Goal: Task Accomplishment & Management: Use online tool/utility

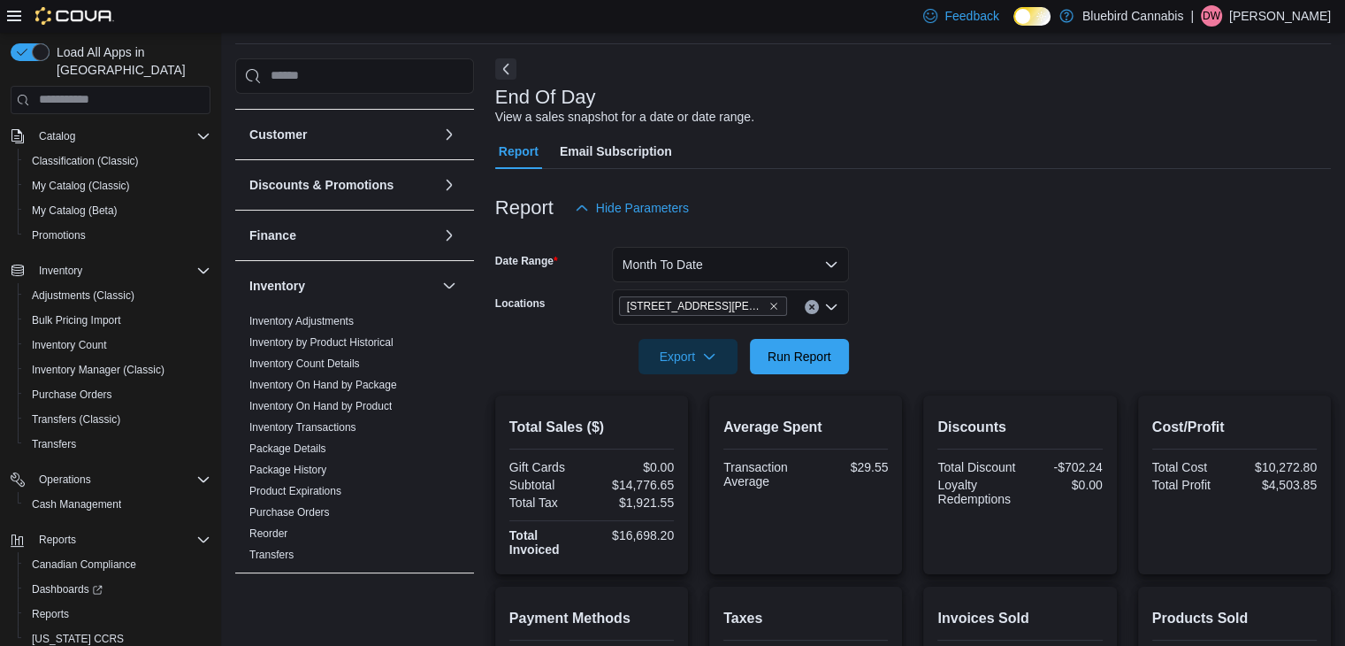
scroll to position [42, 0]
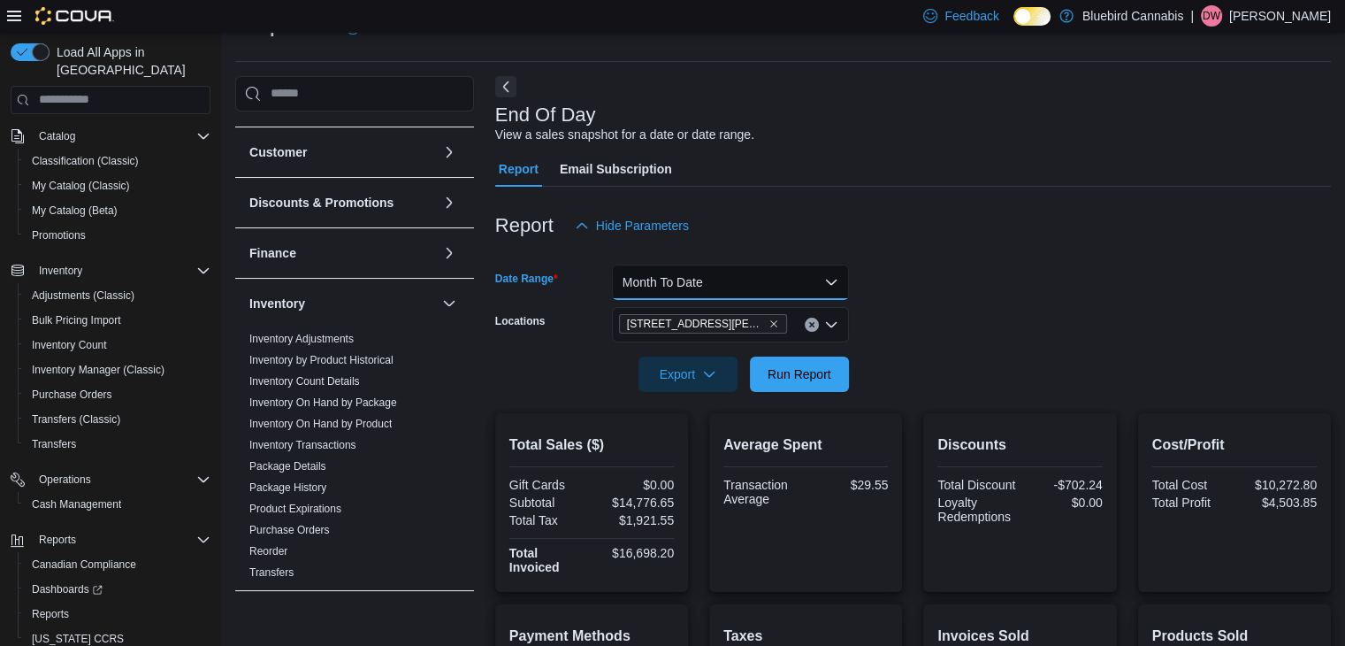
click at [729, 294] on button "Month To Date" at bounding box center [730, 281] width 237 height 35
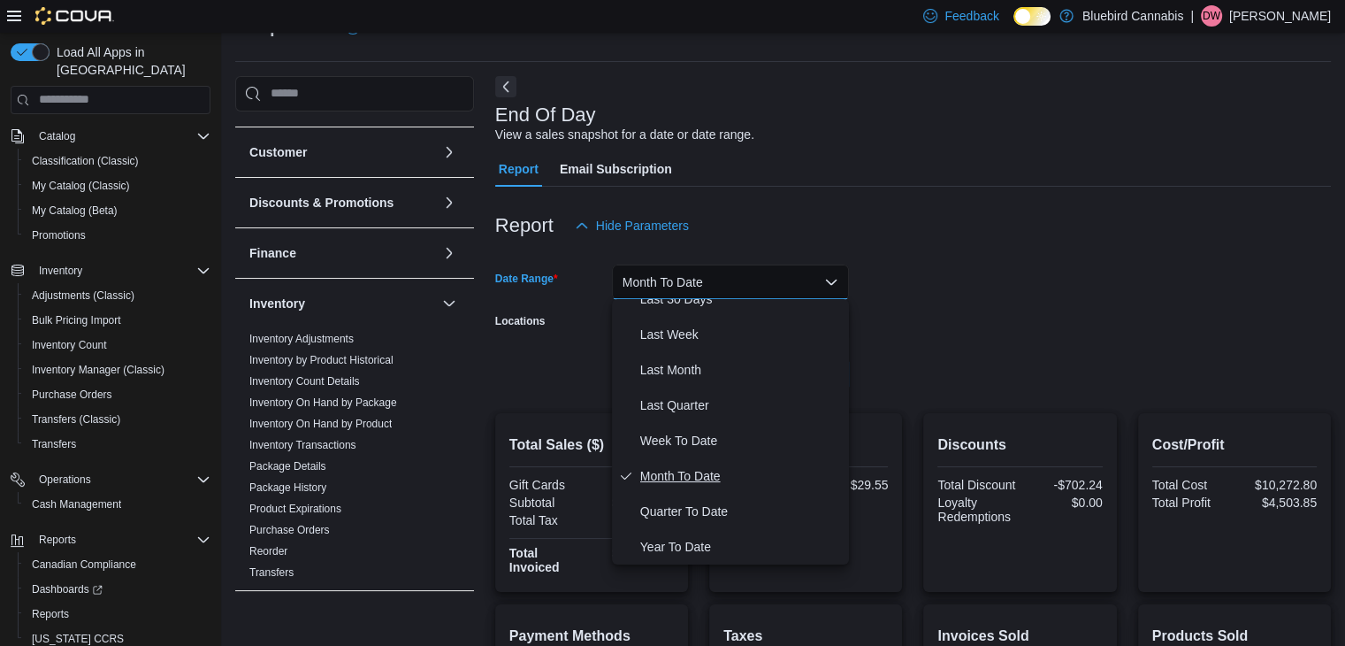
scroll to position [0, 0]
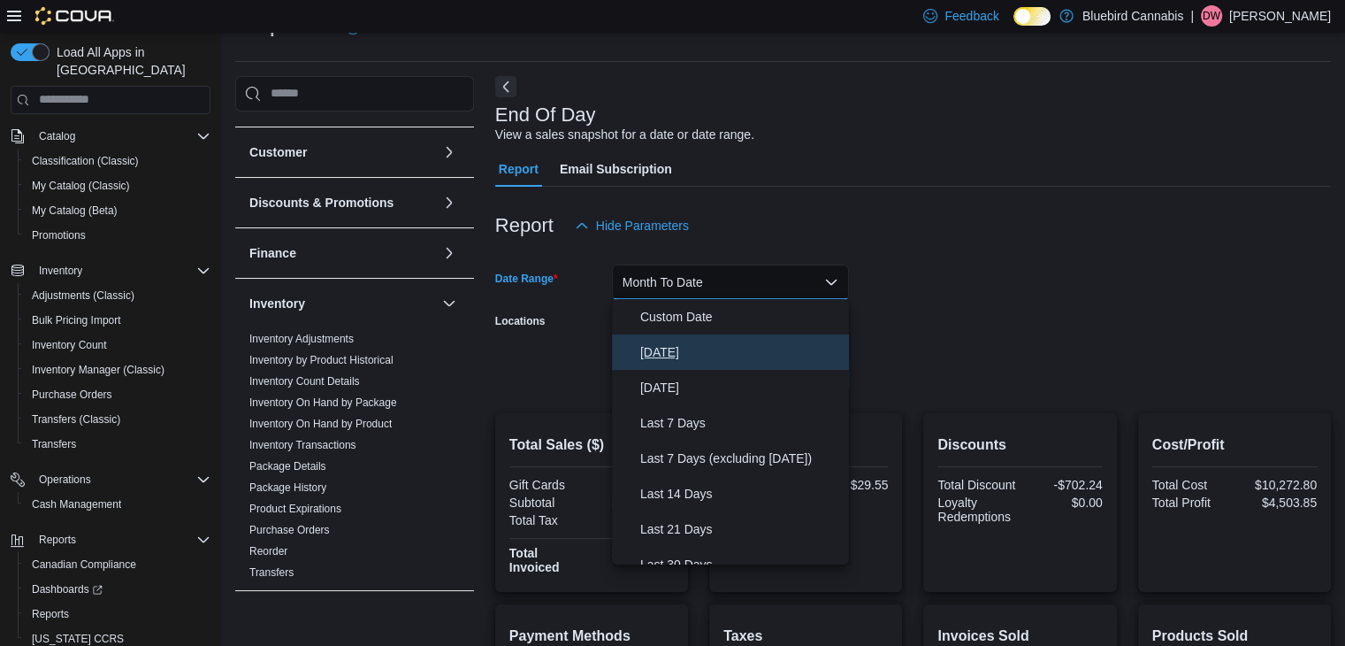
click at [693, 350] on span "[DATE]" at bounding box center [741, 351] width 202 height 21
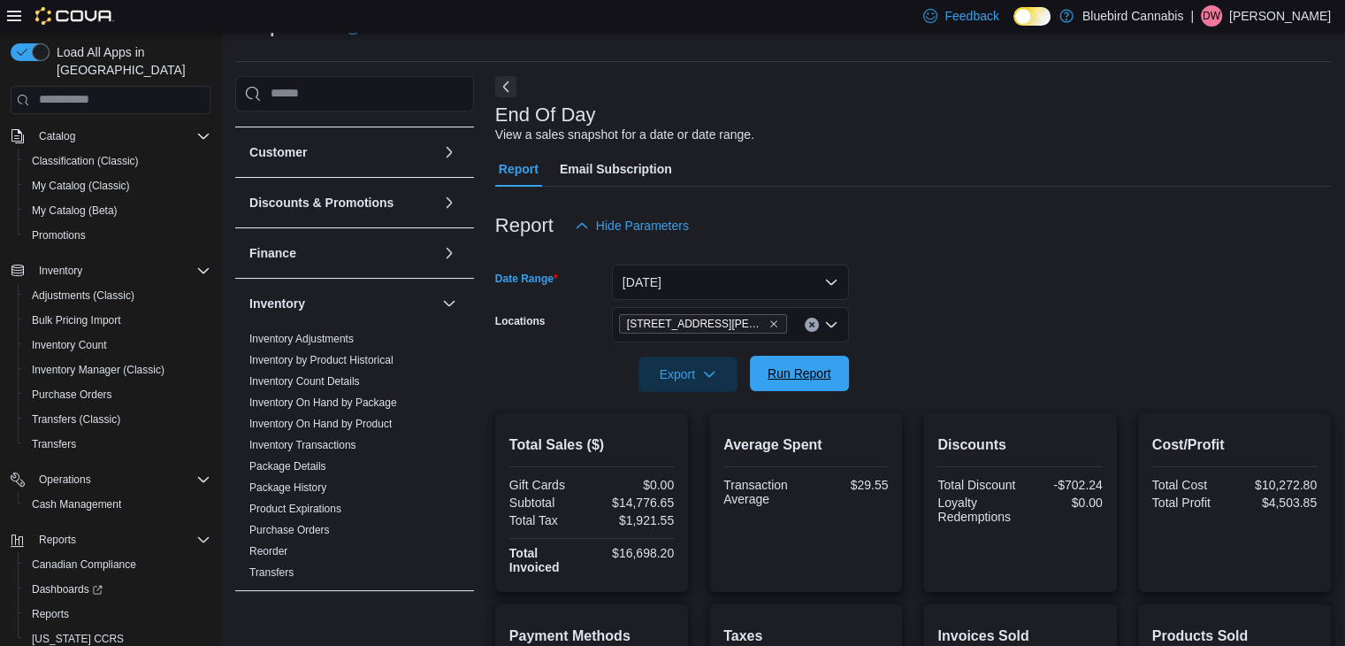
click at [769, 369] on span "Run Report" at bounding box center [800, 373] width 64 height 18
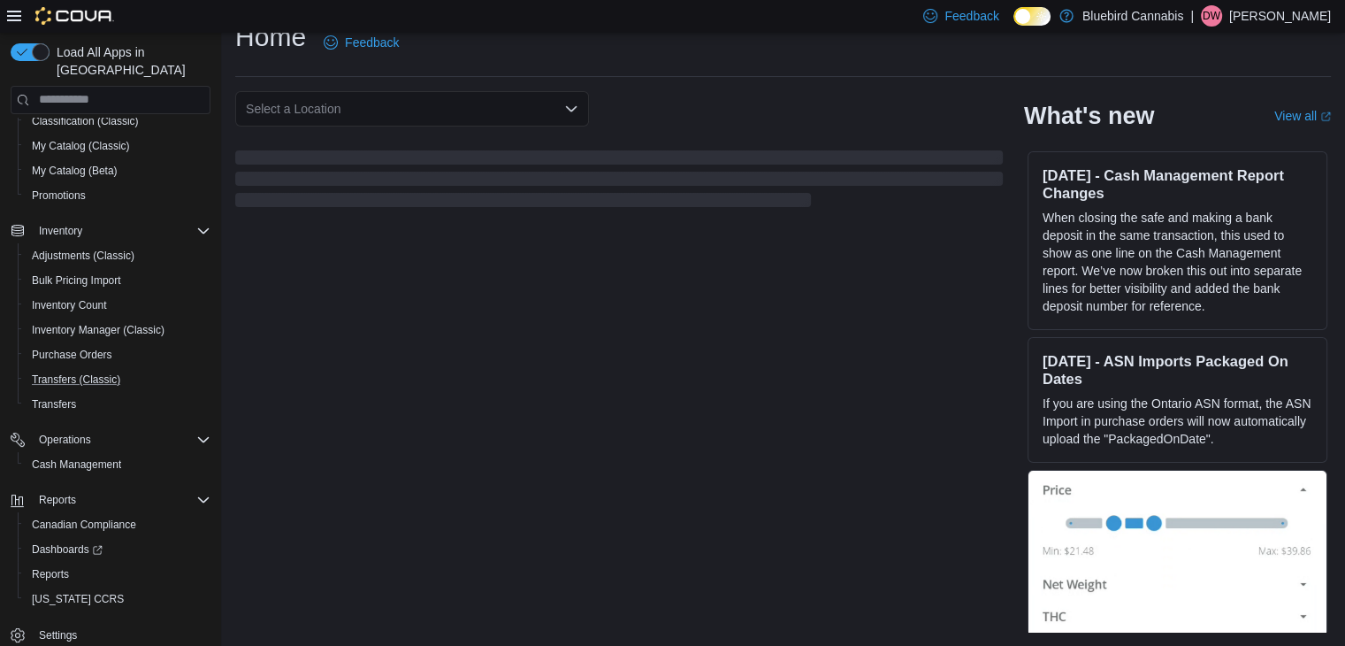
scroll to position [174, 0]
click at [49, 566] on span "Reports" at bounding box center [50, 573] width 37 height 14
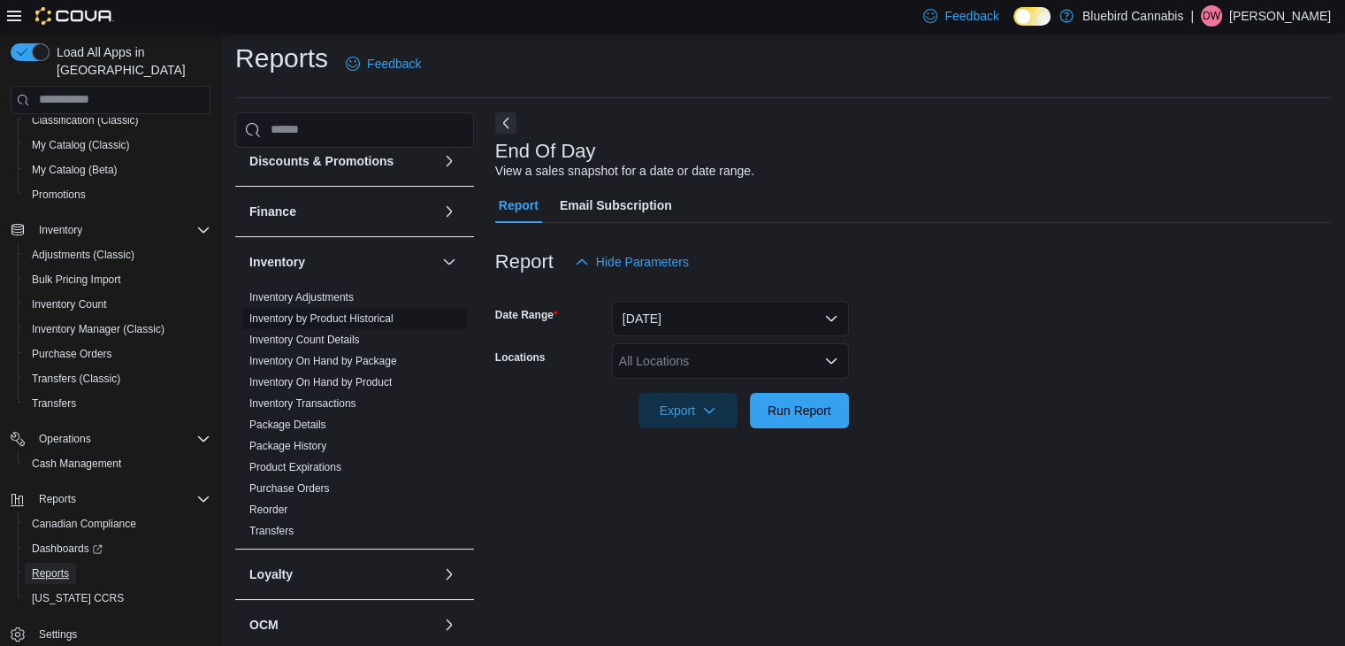
scroll to position [187, 0]
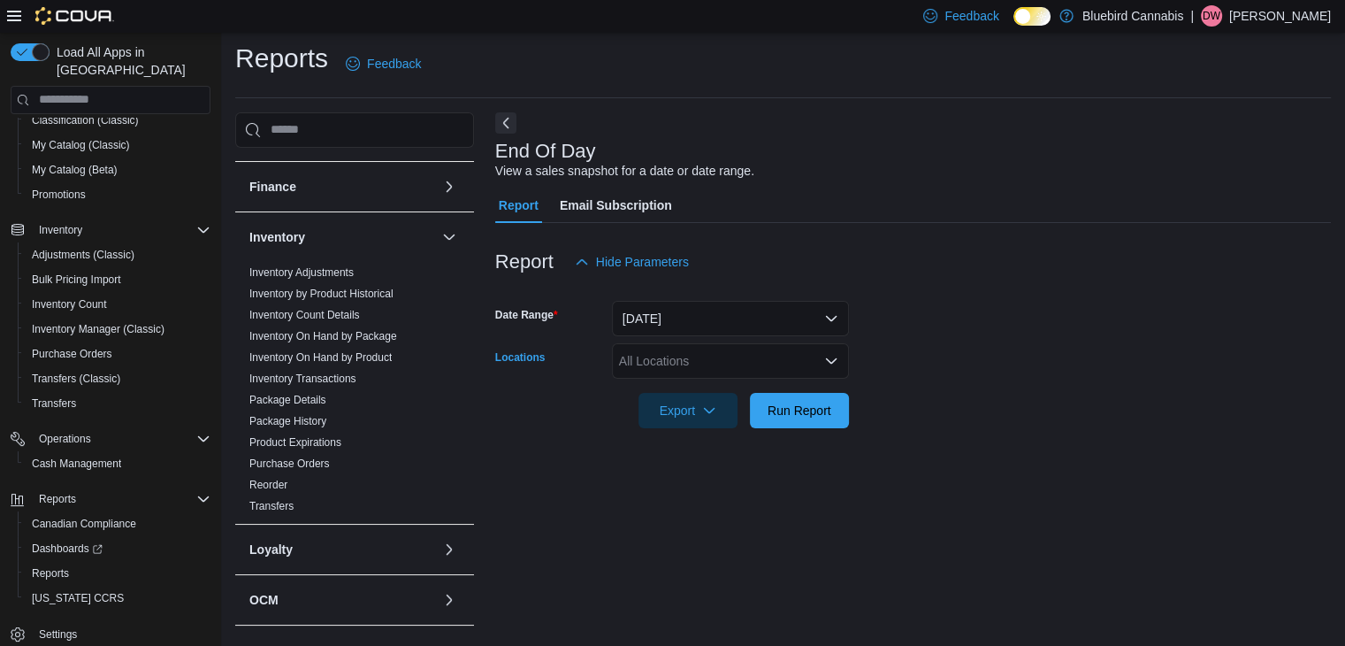
click at [711, 367] on div "All Locations" at bounding box center [730, 360] width 237 height 35
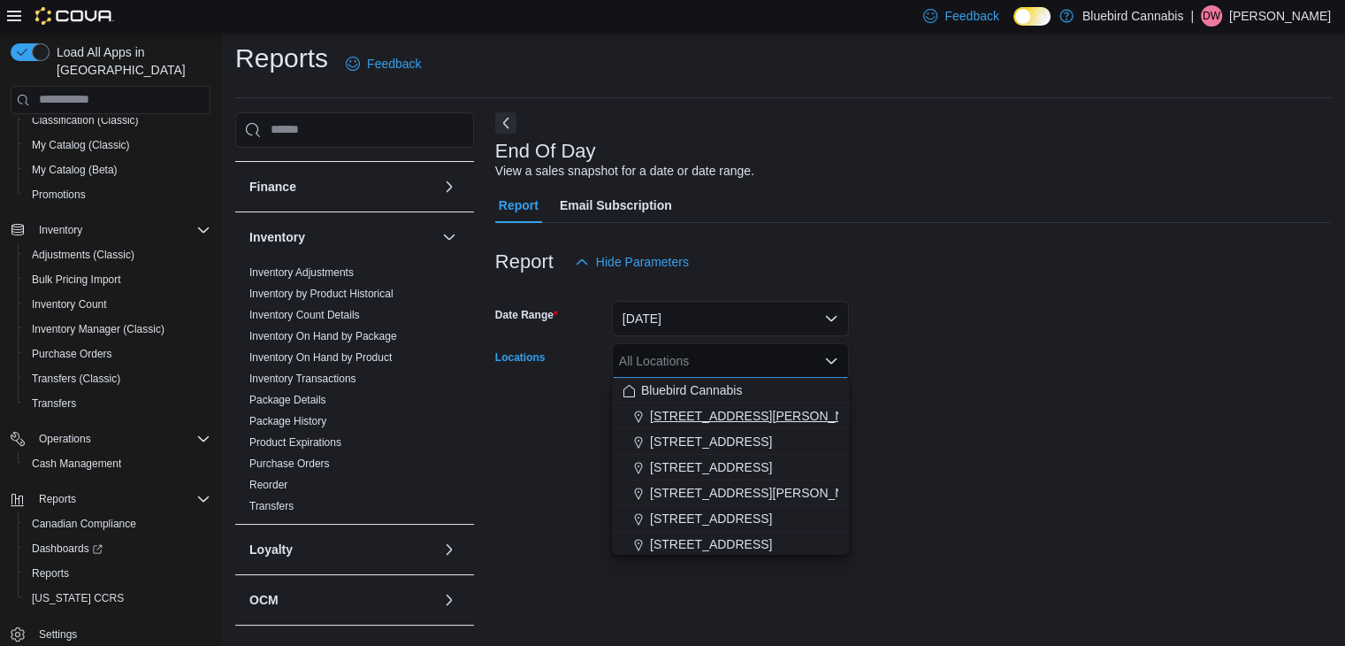
click at [696, 411] on span "[STREET_ADDRESS][PERSON_NAME]" at bounding box center [762, 416] width 225 height 18
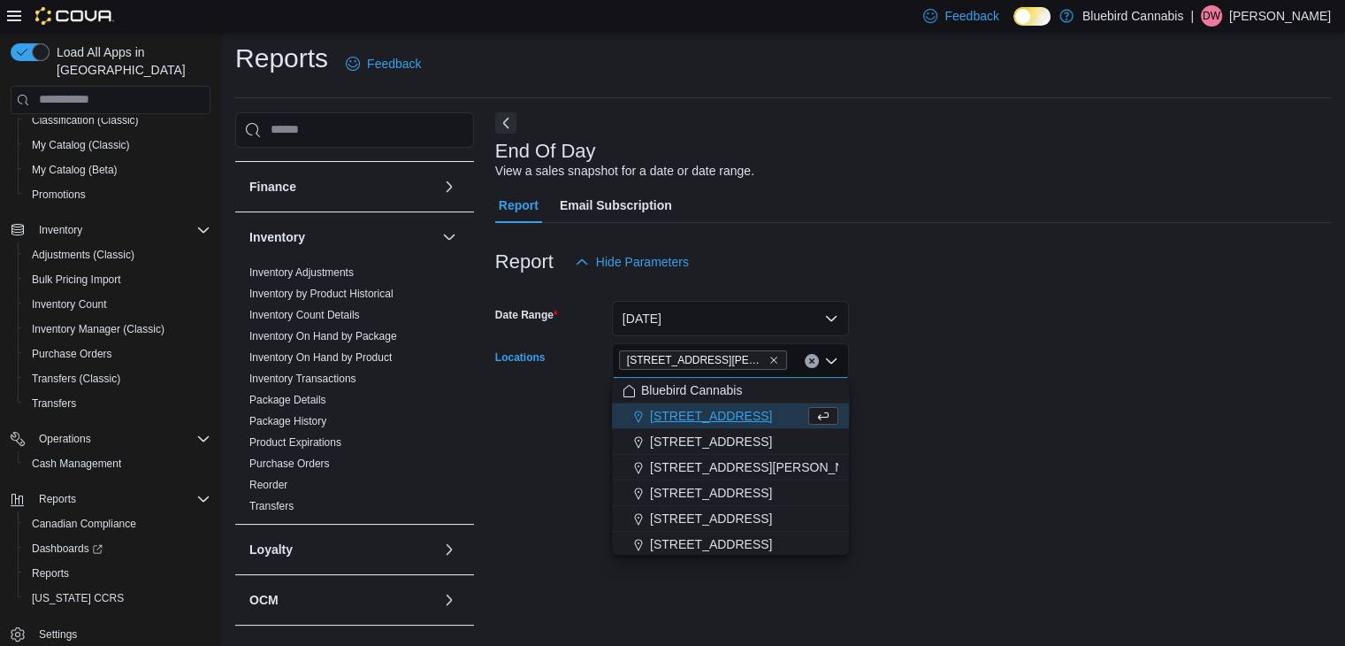
click at [947, 431] on div at bounding box center [913, 438] width 836 height 21
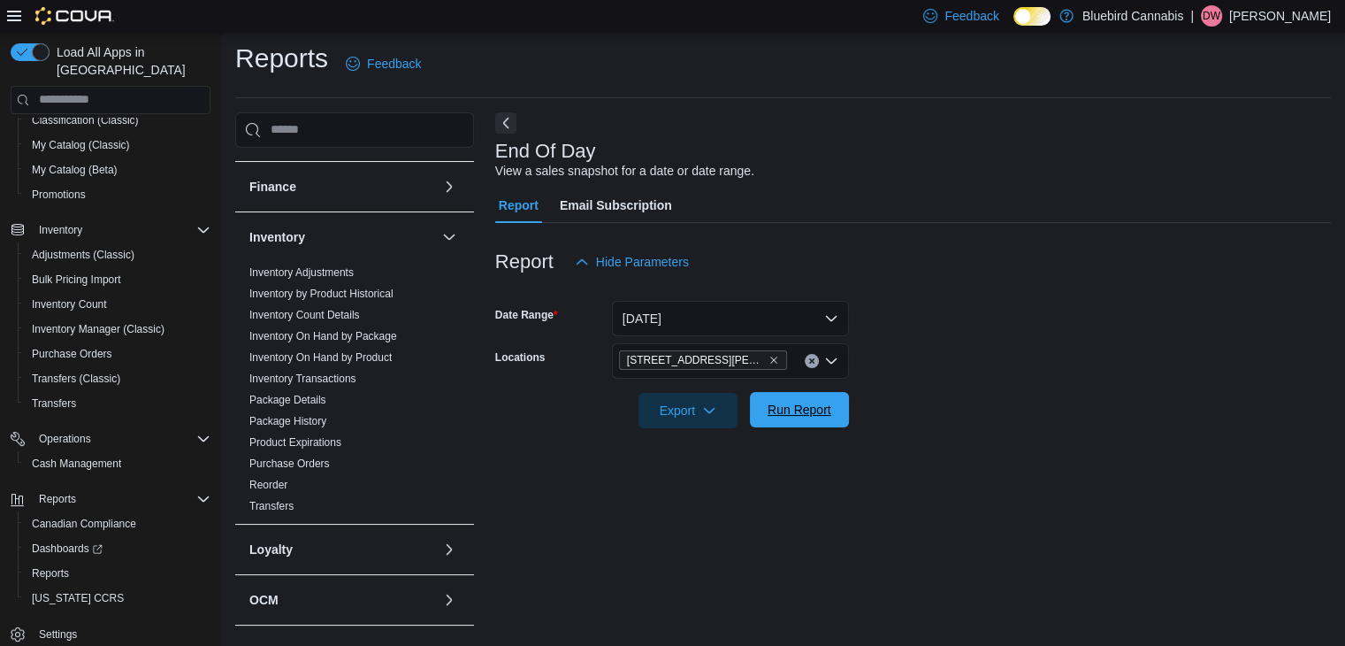
click at [818, 397] on span "Run Report" at bounding box center [799, 409] width 78 height 35
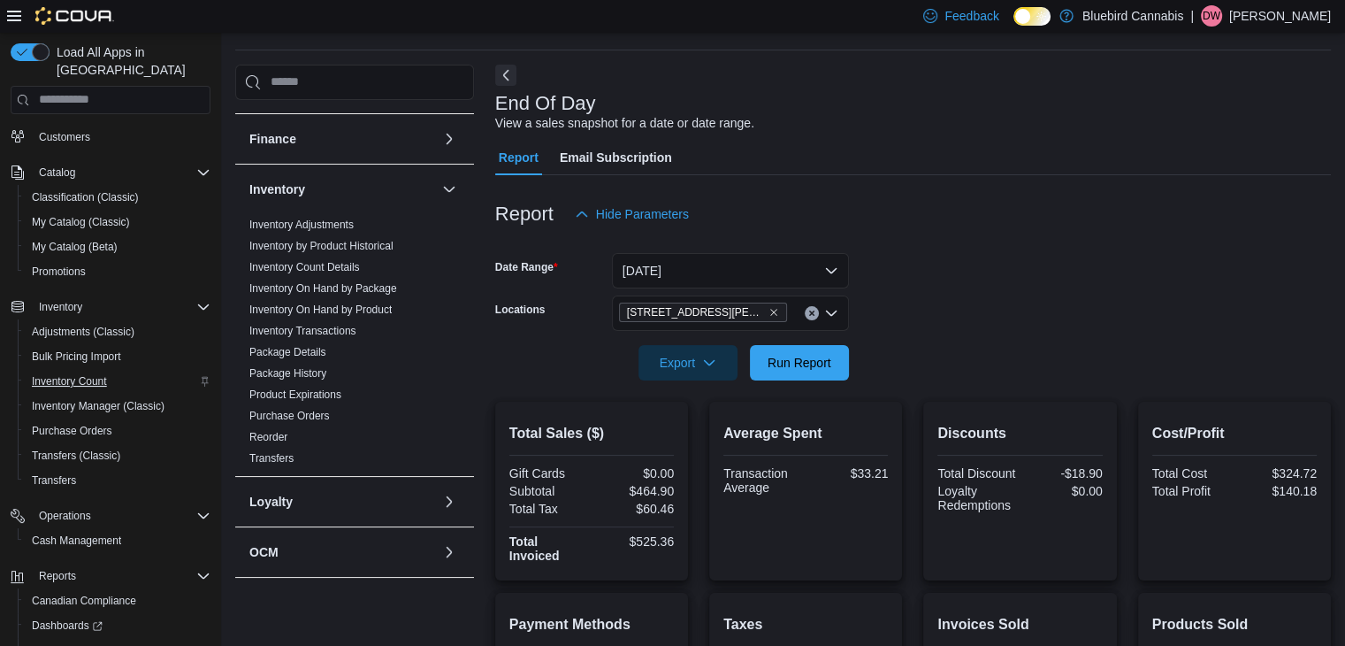
scroll to position [103, 0]
click at [60, 468] on span "Transfers" at bounding box center [54, 475] width 44 height 14
